Goal: Task Accomplishment & Management: Manage account settings

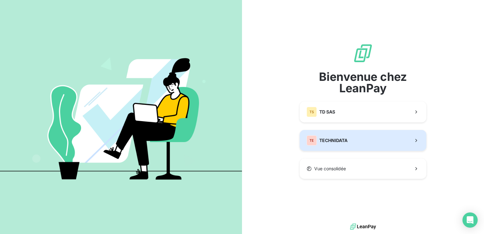
click at [325, 139] on span "TECHNIDATA" at bounding box center [333, 140] width 28 height 6
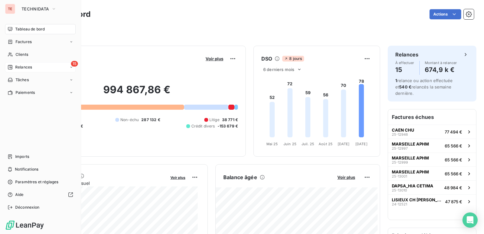
click at [9, 67] on icon at bounding box center [10, 67] width 5 height 5
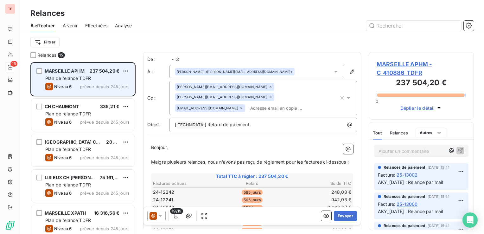
scroll to position [167, 100]
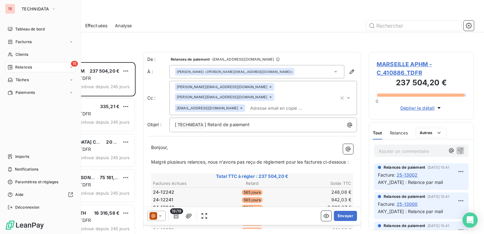
click at [25, 67] on span "Relances" at bounding box center [23, 67] width 17 height 6
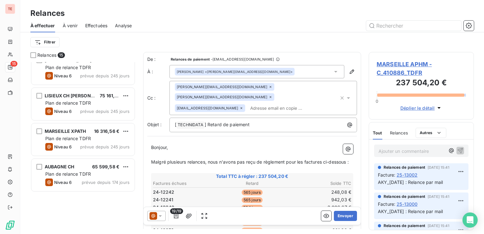
scroll to position [0, 0]
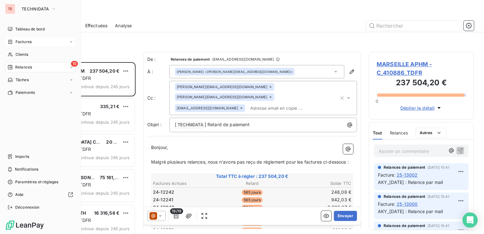
click at [8, 42] on icon at bounding box center [10, 41] width 5 height 5
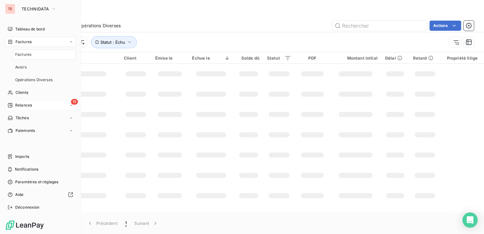
click at [18, 40] on span "Factures" at bounding box center [24, 42] width 16 height 6
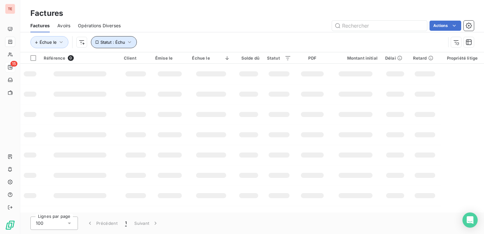
click at [134, 43] on button "Statut : Échu" at bounding box center [114, 42] width 46 height 12
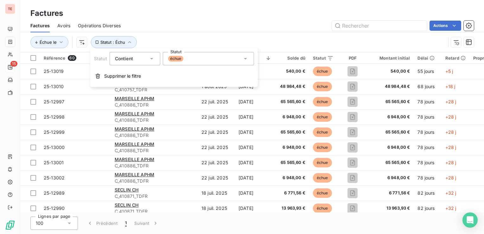
click at [212, 61] on div "échue" at bounding box center [208, 58] width 91 height 13
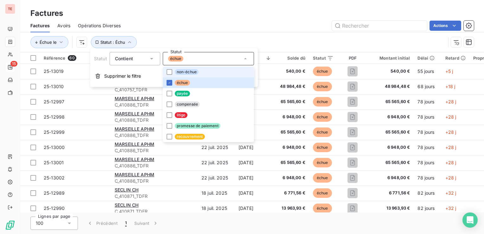
click at [210, 68] on li "non-échue" at bounding box center [208, 72] width 91 height 11
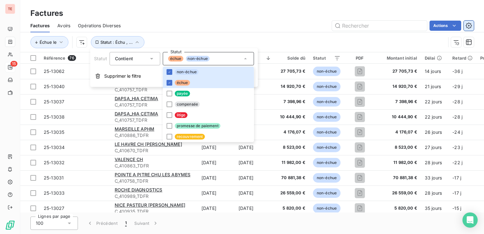
click at [467, 25] on icon "button" at bounding box center [469, 25] width 6 height 6
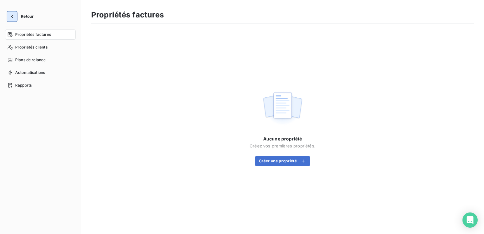
click at [14, 17] on icon "button" at bounding box center [12, 16] width 6 height 6
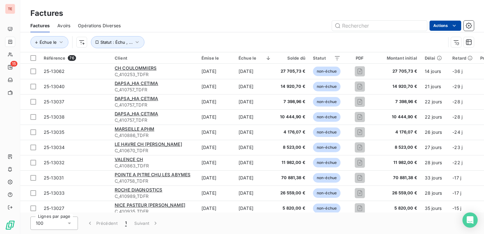
click at [458, 21] on html "TE 15 Factures Factures Avoirs Opérations Diverses Actions Échue le Statut : Éc…" at bounding box center [242, 117] width 484 height 234
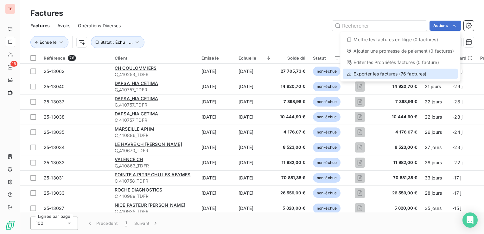
click at [422, 70] on div "Exporter les factures (76 factures)" at bounding box center [400, 74] width 115 height 10
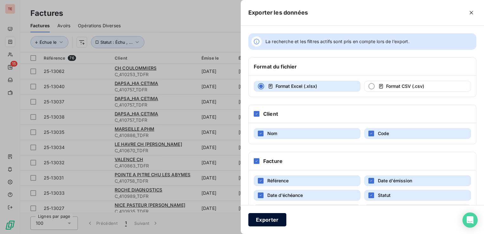
click at [264, 219] on button "Exporter" at bounding box center [267, 219] width 38 height 13
